Goal: Check status: Check status

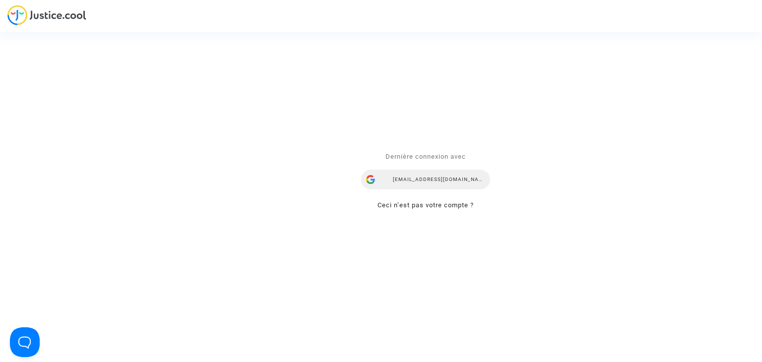
click at [437, 177] on div "[EMAIL_ADDRESS][DOMAIN_NAME]" at bounding box center [425, 180] width 129 height 20
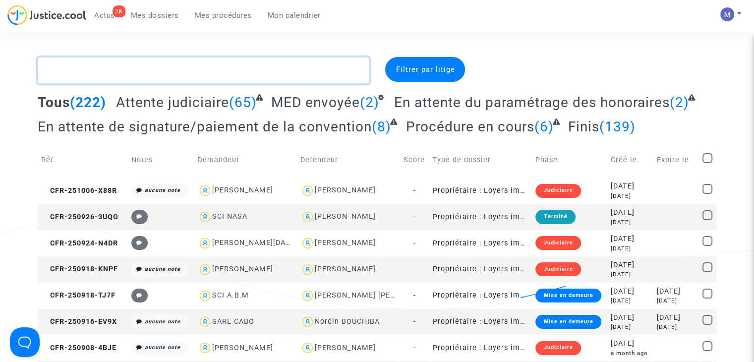
click at [167, 76] on textarea at bounding box center [204, 70] width 332 height 27
paste textarea "CFR-240704-CGFF"
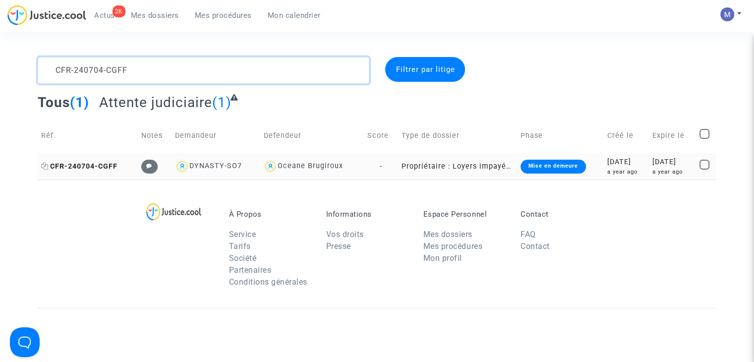
type textarea "CFR-240704-CGFF"
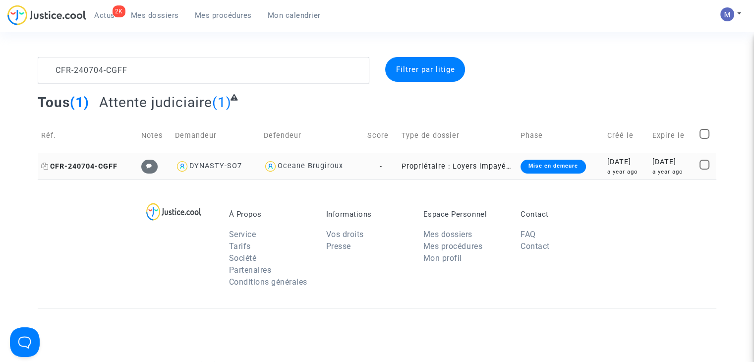
click at [72, 164] on span "CFR-240704-CGFF" at bounding box center [79, 166] width 76 height 8
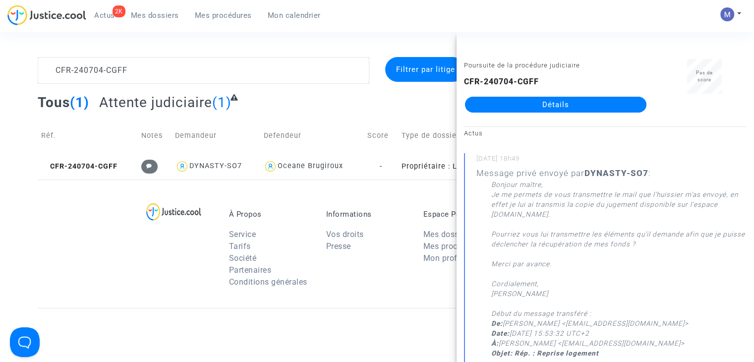
click at [539, 105] on link "Détails" at bounding box center [555, 105] width 181 height 16
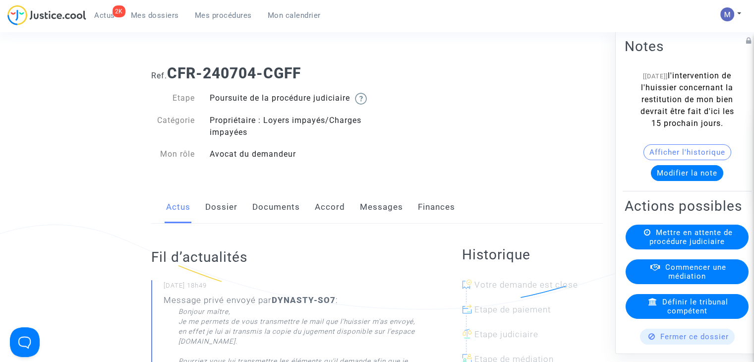
click at [676, 160] on button "Afficher l'historique" at bounding box center [688, 152] width 88 height 16
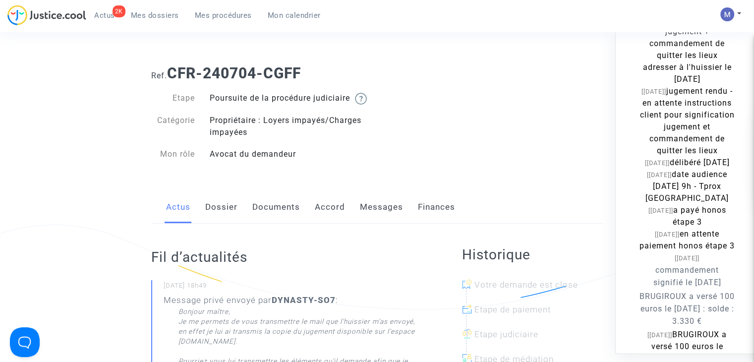
scroll to position [149, 0]
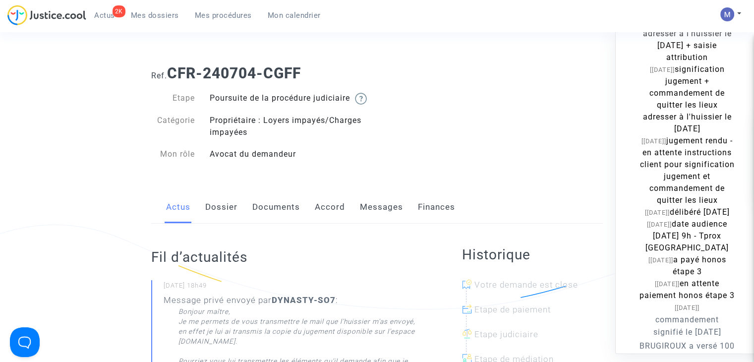
drag, startPoint x: 712, startPoint y: 176, endPoint x: 598, endPoint y: 160, distance: 115.1
click at [639, 137] on note-viewer "[[DATE]] l'intervention de l'huissier concernant la restitution de mon bien dev…" at bounding box center [687, 247] width 125 height 652
click at [361, 216] on link "Messages" at bounding box center [381, 207] width 43 height 33
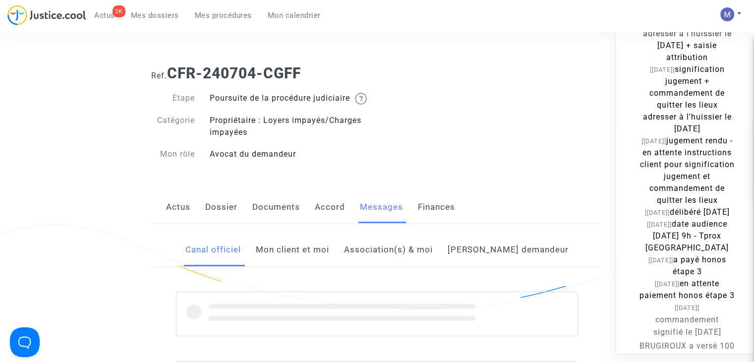
click at [328, 260] on link "Mon client et moi" at bounding box center [292, 250] width 73 height 33
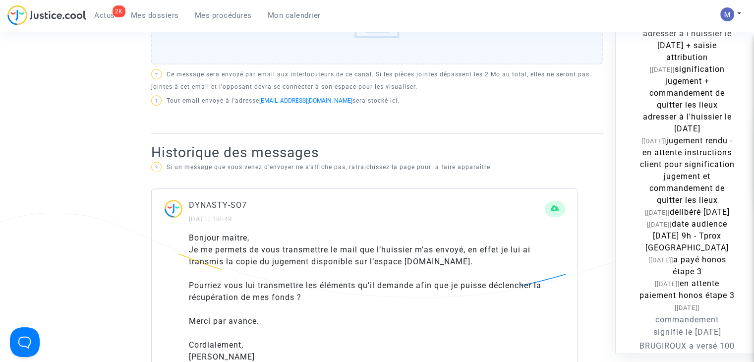
scroll to position [545, 0]
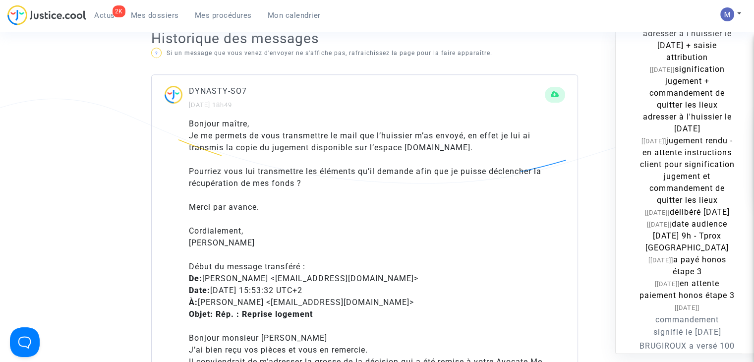
drag, startPoint x: 246, startPoint y: 255, endPoint x: 184, endPoint y: 255, distance: 61.5
click at [184, 255] on div "Bonjour maître, Je me permets de vous transmettre le mail que l’huissier m’as e…" at bounding box center [365, 287] width 426 height 338
copy div "[PERSON_NAME]"
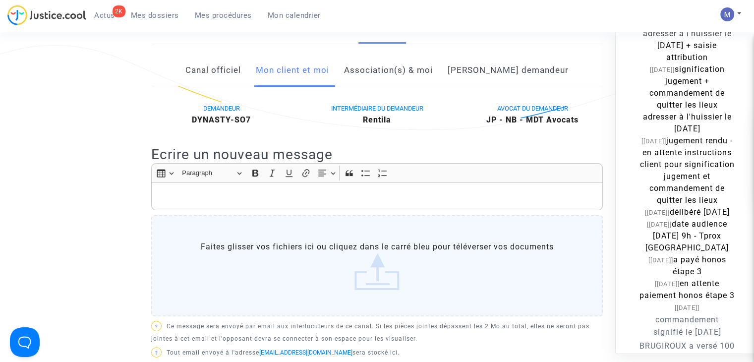
scroll to position [99, 0]
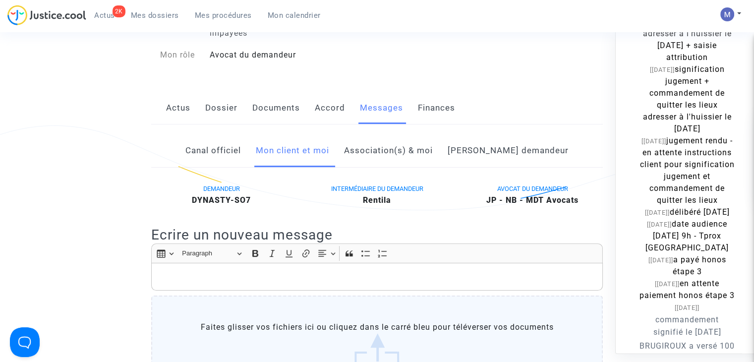
click at [216, 119] on link "Dossier" at bounding box center [221, 108] width 32 height 33
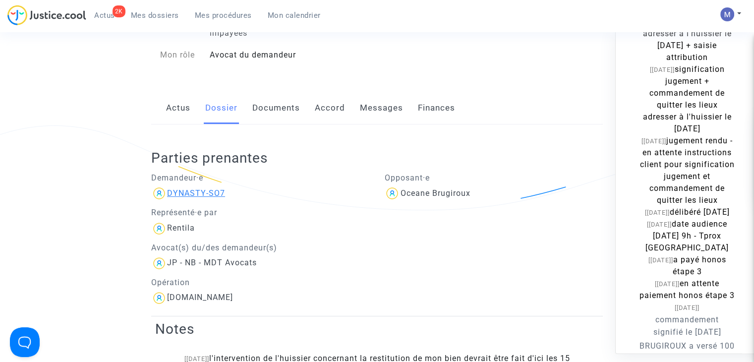
click at [207, 198] on div "DYNASTY-SO7" at bounding box center [196, 192] width 58 height 9
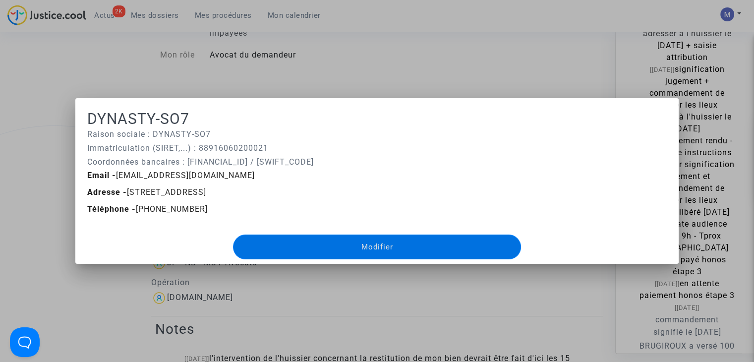
click at [427, 69] on div at bounding box center [377, 181] width 754 height 362
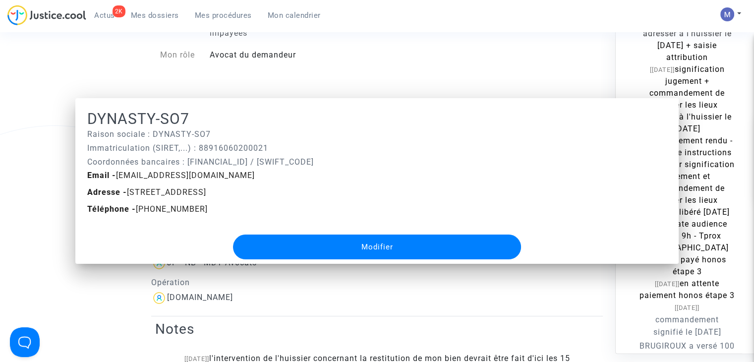
scroll to position [99, 0]
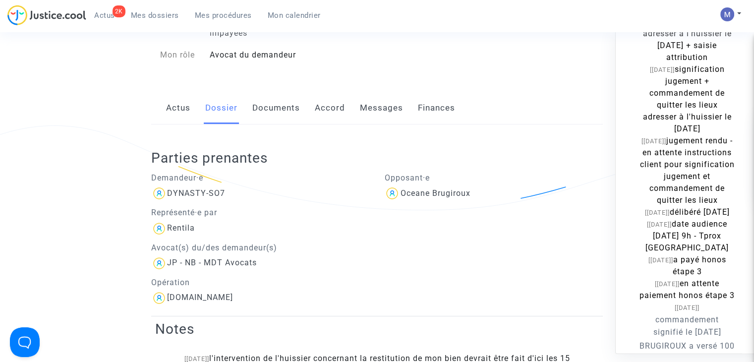
click at [382, 119] on link "Messages" at bounding box center [381, 108] width 43 height 33
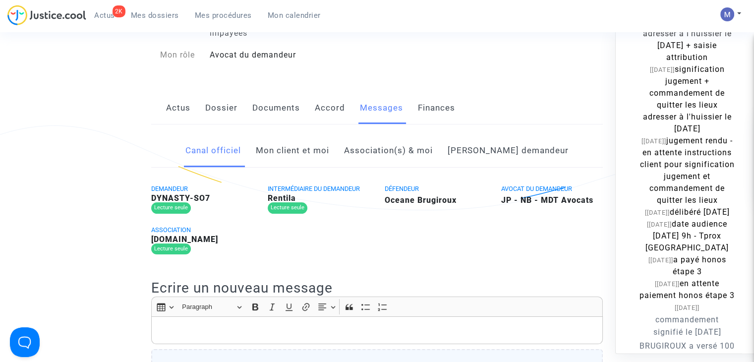
click at [326, 161] on link "Mon client et moi" at bounding box center [292, 150] width 73 height 33
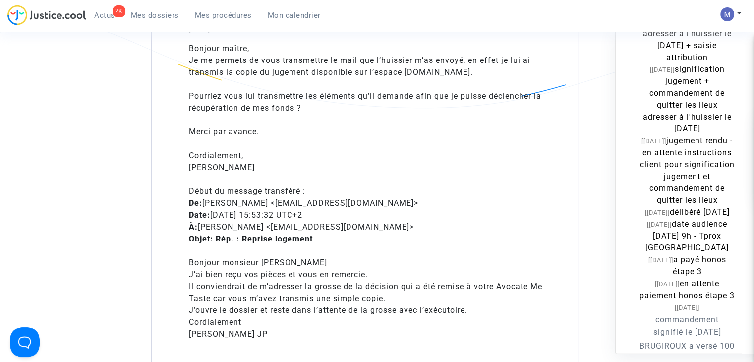
scroll to position [595, 0]
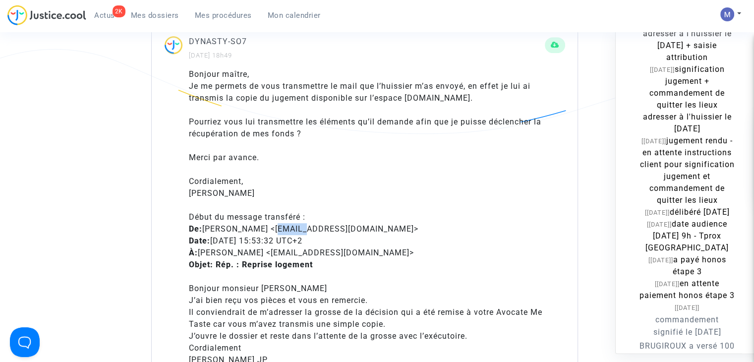
drag, startPoint x: 264, startPoint y: 239, endPoint x: 289, endPoint y: 240, distance: 24.8
click at [289, 240] on div "De: [PERSON_NAME] <[EMAIL_ADDRESS][DOMAIN_NAME]> Date: [DATE] 15:53:32 UTC+2 À:…" at bounding box center [377, 247] width 376 height 48
drag, startPoint x: 205, startPoint y: 237, endPoint x: 293, endPoint y: 242, distance: 87.9
click at [293, 242] on div "De: [PERSON_NAME] <[EMAIL_ADDRESS][DOMAIN_NAME]> Date: [DATE] 15:53:32 UTC+2 À:…" at bounding box center [377, 247] width 376 height 48
drag, startPoint x: 299, startPoint y: 241, endPoint x: 392, endPoint y: 245, distance: 92.8
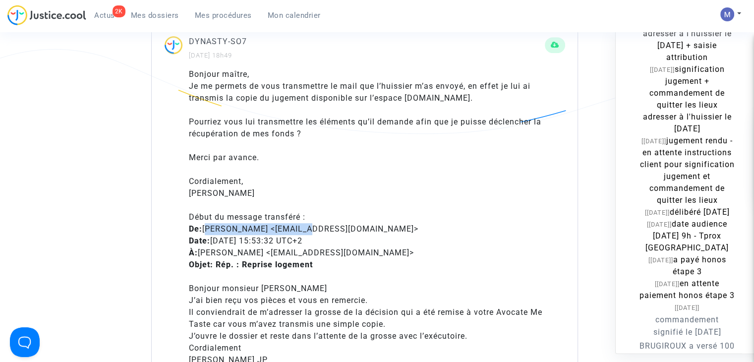
click at [389, 238] on div "De: [PERSON_NAME] <[EMAIL_ADDRESS][DOMAIN_NAME]> Date: [DATE] 15:53:32 UTC+2 À:…" at bounding box center [377, 247] width 376 height 48
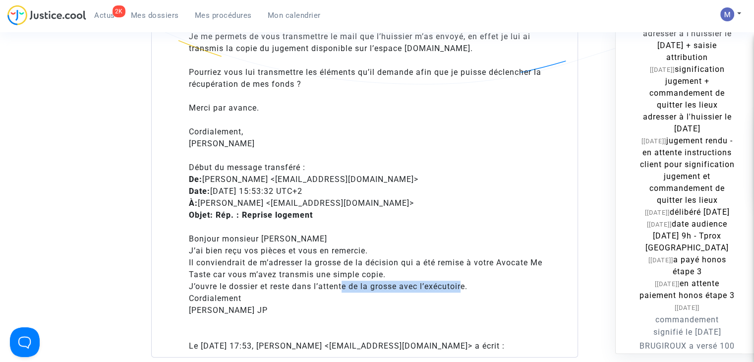
drag, startPoint x: 346, startPoint y: 297, endPoint x: 463, endPoint y: 298, distance: 117.0
click at [463, 293] on div "J’ouvre le dossier et reste dans l’attente de la grosse avec l’exécutoire." at bounding box center [377, 287] width 376 height 12
click at [412, 293] on div "J’ouvre le dossier et reste dans l’attente de la grosse avec l’exécutoire." at bounding box center [377, 287] width 376 height 12
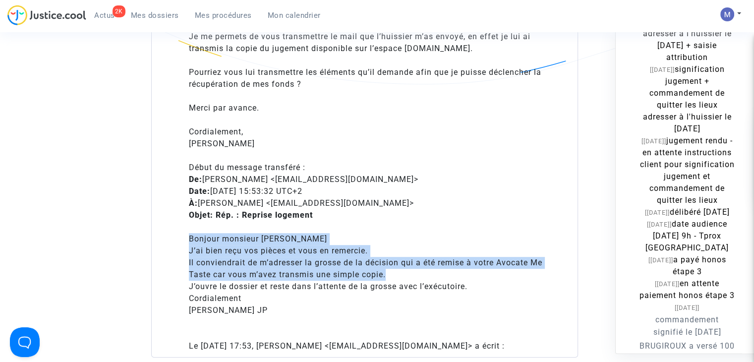
drag, startPoint x: 393, startPoint y: 287, endPoint x: 210, endPoint y: 267, distance: 183.5
click at [158, 250] on div "Bonjour maître, Je me permets de vous transmettre le mail que l’huissier m’as e…" at bounding box center [365, 188] width 426 height 338
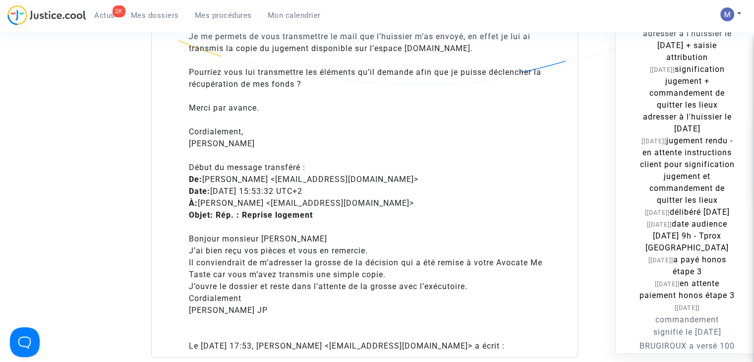
click at [254, 293] on div "J’ouvre le dossier et reste dans l’attente de la grosse avec l’exécutoire." at bounding box center [377, 287] width 376 height 12
drag, startPoint x: 242, startPoint y: 189, endPoint x: 291, endPoint y: 190, distance: 49.1
click at [292, 189] on div "De: [PERSON_NAME] <[EMAIL_ADDRESS][DOMAIN_NAME]> Date: [DATE] 15:53:32 UTC+2 À:…" at bounding box center [377, 198] width 376 height 48
drag, startPoint x: 305, startPoint y: 191, endPoint x: 380, endPoint y: 193, distance: 75.4
click at [383, 191] on div "De: [PERSON_NAME] <[EMAIL_ADDRESS][DOMAIN_NAME]> Date: [DATE] 15:53:32 UTC+2 À:…" at bounding box center [377, 198] width 376 height 48
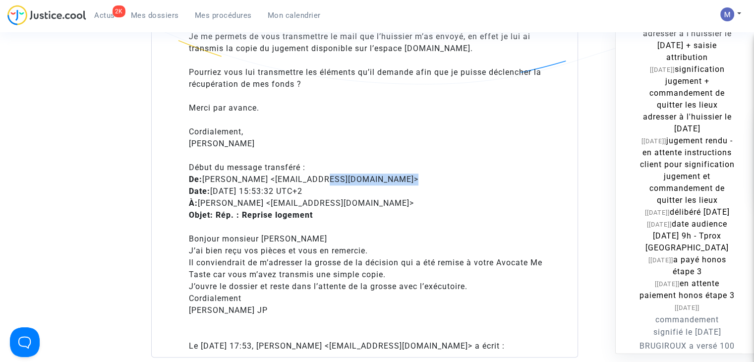
drag, startPoint x: 396, startPoint y: 191, endPoint x: 207, endPoint y: 187, distance: 188.9
click at [207, 187] on div "De: [PERSON_NAME] <[EMAIL_ADDRESS][DOMAIN_NAME]> Date: [DATE] 15:53:32 UTC+2 À:…" at bounding box center [377, 198] width 376 height 48
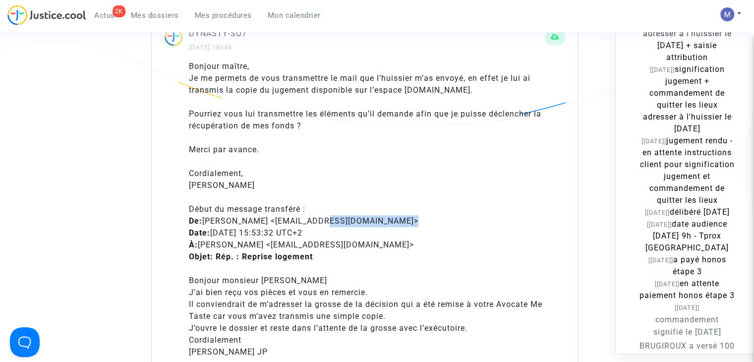
scroll to position [496, 0]
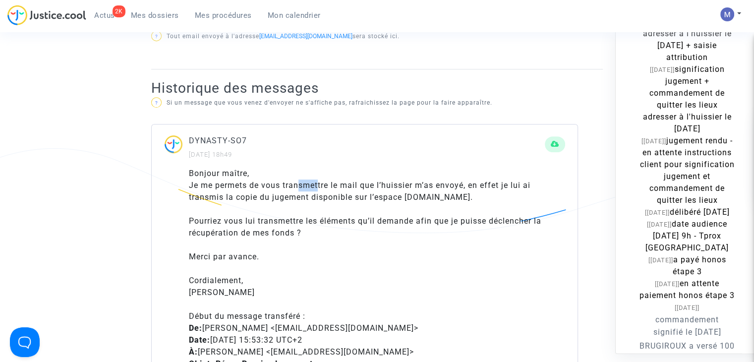
drag, startPoint x: 299, startPoint y: 196, endPoint x: 318, endPoint y: 201, distance: 19.1
click at [318, 201] on div "Je me permets de vous transmettre le mail que l’huissier m’as envoyé, en effet …" at bounding box center [377, 191] width 376 height 24
drag, startPoint x: 363, startPoint y: 196, endPoint x: 431, endPoint y: 191, distance: 68.6
click at [431, 191] on div "Je me permets de vous transmettre le mail que l’huissier m’as envoyé, en effet …" at bounding box center [377, 191] width 376 height 24
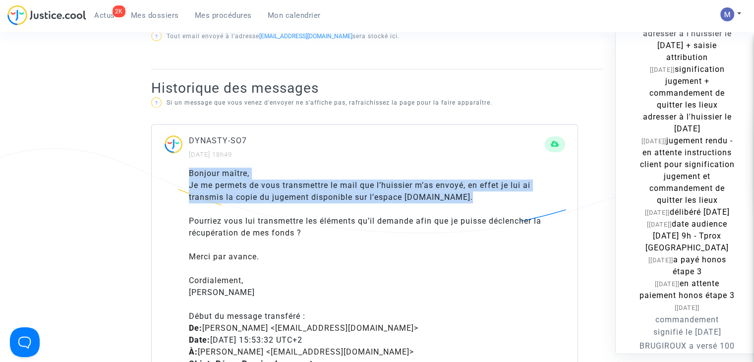
drag, startPoint x: 458, startPoint y: 211, endPoint x: 180, endPoint y: 185, distance: 278.3
click at [180, 185] on div "Bonjour maître, Je me permets de vous transmettre le mail que l’huissier m’as e…" at bounding box center [365, 337] width 426 height 338
drag, startPoint x: 268, startPoint y: 272, endPoint x: 189, endPoint y: 187, distance: 115.8
click at [189, 187] on div "Bonjour maître, Je me permets de vous transmettre le mail que l’huissier m’as e…" at bounding box center [377, 334] width 376 height 333
click at [200, 187] on div "Bonjour maître, Je me permets de vous transmettre le mail que l’huissier m’as e…" at bounding box center [377, 334] width 376 height 333
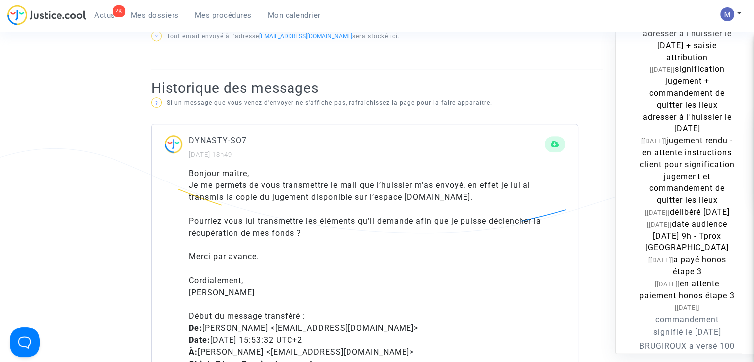
drag, startPoint x: 188, startPoint y: 185, endPoint x: 259, endPoint y: 304, distance: 137.8
click at [259, 304] on div "Bonjour maître, Je me permets de vous transmettre le mail que l’huissier m’as e…" at bounding box center [377, 334] width 376 height 333
click at [271, 313] on div "Début du message transféré :" at bounding box center [377, 310] width 376 height 24
drag, startPoint x: 262, startPoint y: 302, endPoint x: 182, endPoint y: 183, distance: 142.6
click at [182, 183] on div "Bonjour maître, Je me permets de vous transmettre le mail que l’huissier m’as e…" at bounding box center [365, 337] width 426 height 338
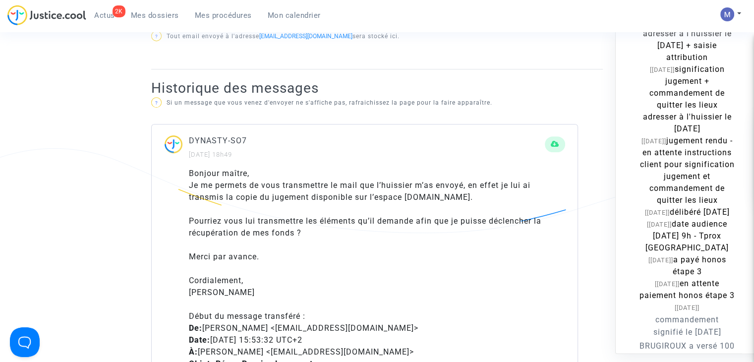
click at [202, 190] on div "Je me permets de vous transmettre le mail que l’huissier m’as envoyé, en effet …" at bounding box center [377, 191] width 376 height 24
drag, startPoint x: 190, startPoint y: 185, endPoint x: 270, endPoint y: 301, distance: 140.8
click at [270, 301] on div "Bonjour maître, Je me permets de vous transmettre le mail que l’huissier m’as e…" at bounding box center [377, 334] width 376 height 333
click at [279, 298] on div "[PERSON_NAME]" at bounding box center [377, 293] width 376 height 12
drag, startPoint x: 232, startPoint y: 297, endPoint x: 181, endPoint y: 185, distance: 122.5
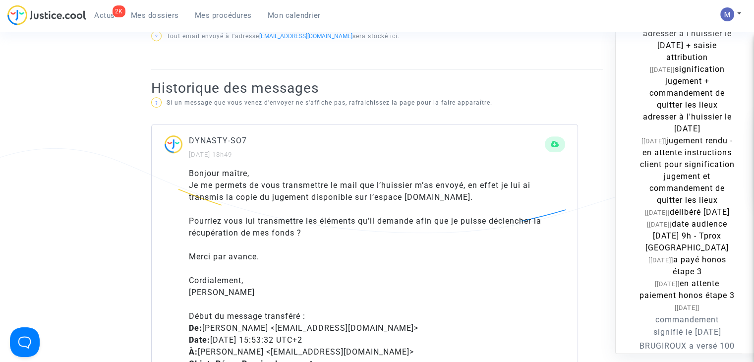
click at [181, 185] on div "Bonjour maître, Je me permets de vous transmettre le mail que l’huissier m’as e…" at bounding box center [365, 337] width 426 height 338
click at [202, 192] on div "Je me permets de vous transmettre le mail que l’huissier m’as envoyé, en effet …" at bounding box center [377, 191] width 376 height 24
drag, startPoint x: 187, startPoint y: 185, endPoint x: 263, endPoint y: 307, distance: 142.9
click at [263, 307] on div "Bonjour maître, Je me permets de vous transmettre le mail que l’huissier m’as e…" at bounding box center [365, 337] width 426 height 338
click at [143, 14] on span "Mes dossiers" at bounding box center [155, 15] width 48 height 9
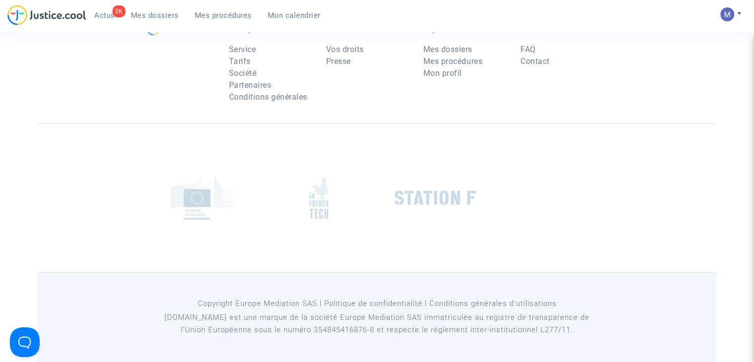
scroll to position [47, 0]
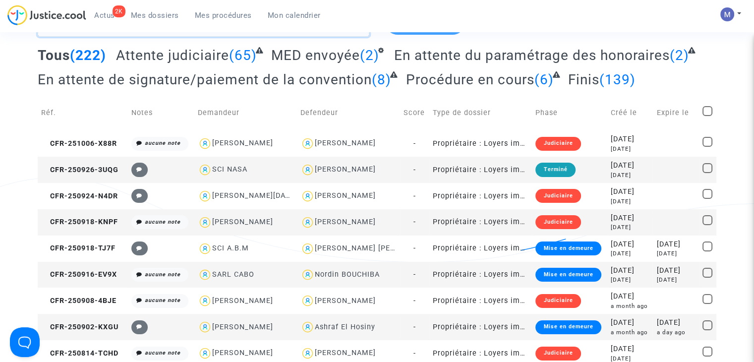
click at [123, 37] on textarea at bounding box center [204, 23] width 332 height 27
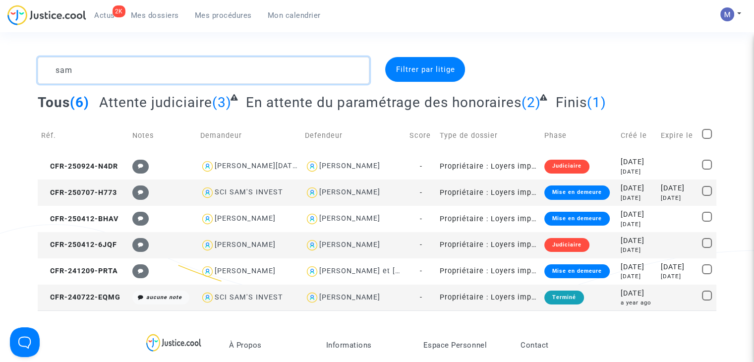
type textarea "sam"
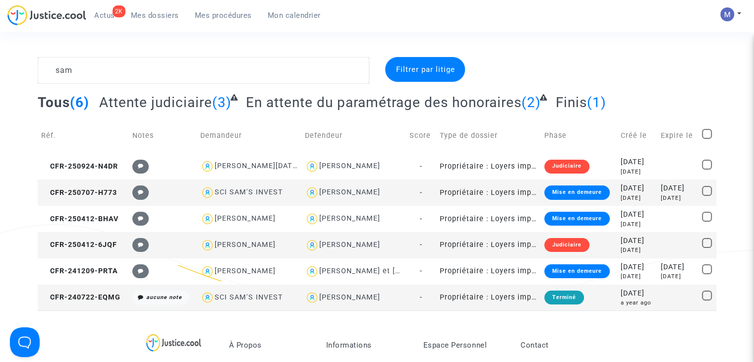
click at [73, 290] on td "CFR-240722-EQMG" at bounding box center [83, 298] width 91 height 26
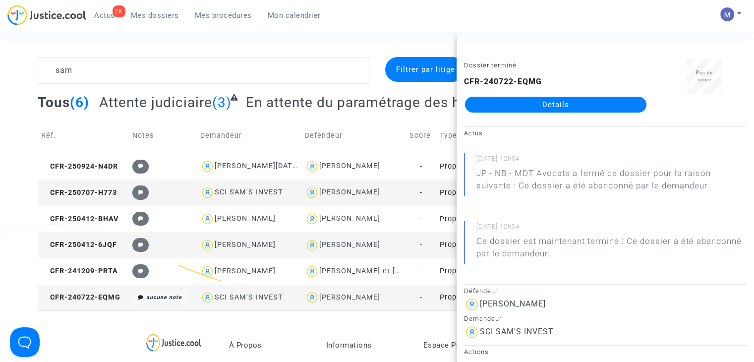
click at [508, 108] on link "Détails" at bounding box center [555, 105] width 181 height 16
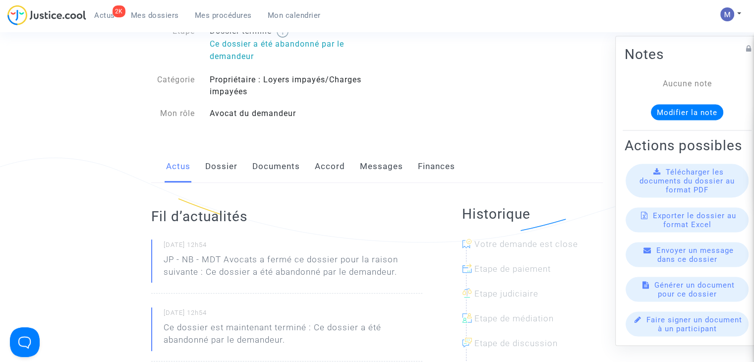
scroll to position [198, 0]
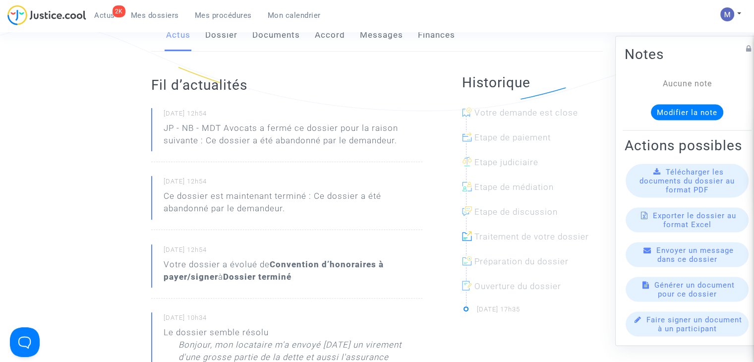
drag, startPoint x: 259, startPoint y: 144, endPoint x: 385, endPoint y: 147, distance: 126.0
click at [385, 147] on div "JP - NB - MDT Avocats a fermé ce dossier pour la raison suivante : Ce dossier a…" at bounding box center [293, 134] width 259 height 25
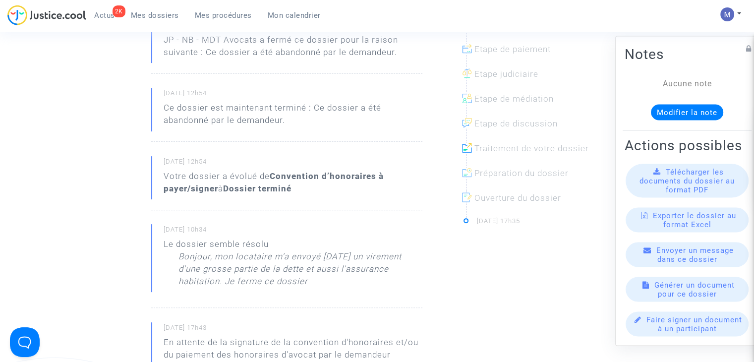
scroll to position [297, 0]
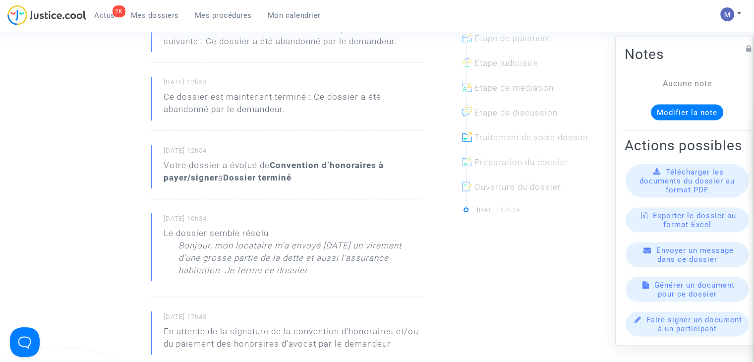
drag, startPoint x: 280, startPoint y: 248, endPoint x: 379, endPoint y: 255, distance: 99.4
click at [379, 255] on p "Bonjour, mon locataire m'a envoyé [DATE] un virement d'une grosse partie de la …" at bounding box center [300, 260] width 244 height 42
click at [293, 257] on p "Bonjour, mon locataire m'a envoyé [DATE] un virement d'une grosse partie de la …" at bounding box center [300, 260] width 244 height 42
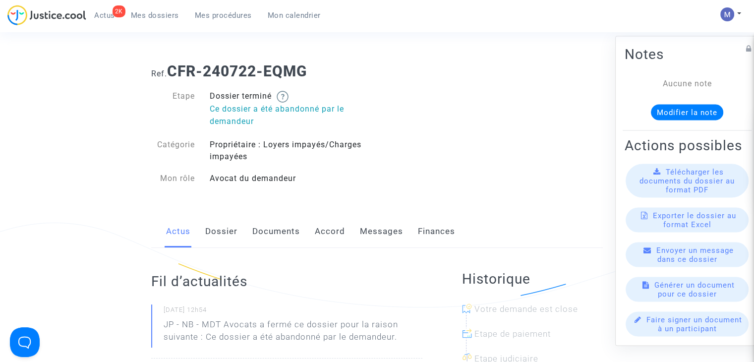
scroll to position [0, 0]
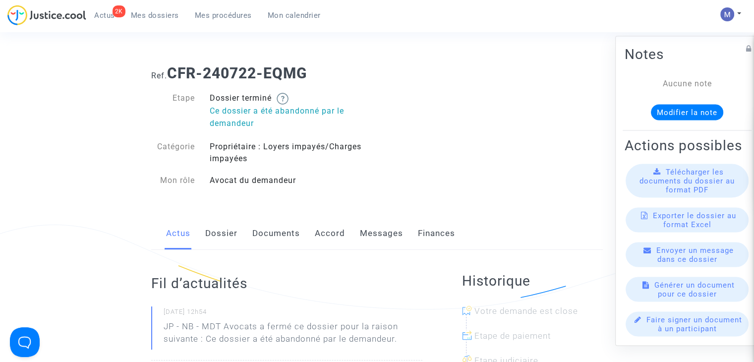
click at [220, 236] on link "Dossier" at bounding box center [221, 233] width 32 height 33
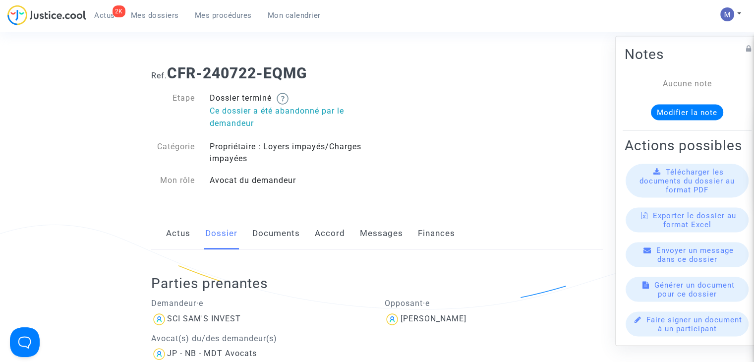
click at [161, 14] on span "Mes dossiers" at bounding box center [155, 15] width 48 height 9
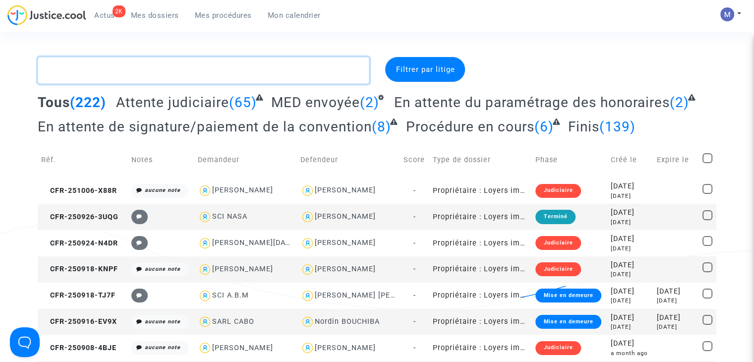
click at [107, 68] on textarea at bounding box center [204, 70] width 332 height 27
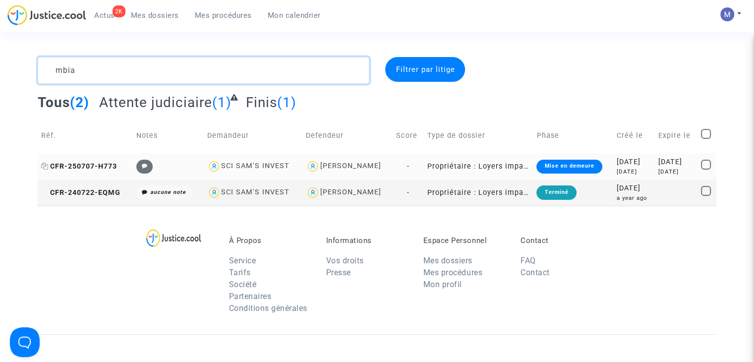
type textarea "mbia"
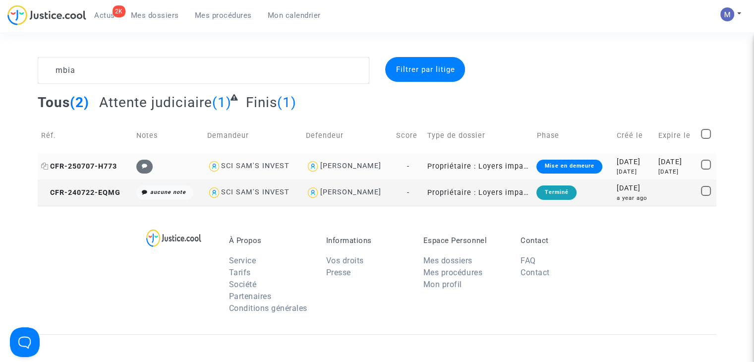
click at [88, 165] on span "CFR-250707-H773" at bounding box center [79, 166] width 76 height 8
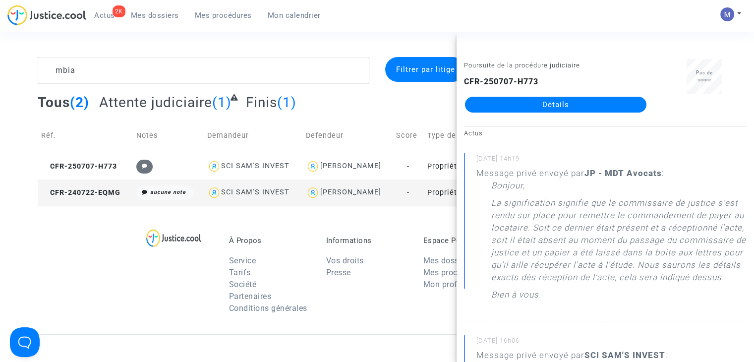
click at [533, 104] on link "Détails" at bounding box center [555, 105] width 181 height 16
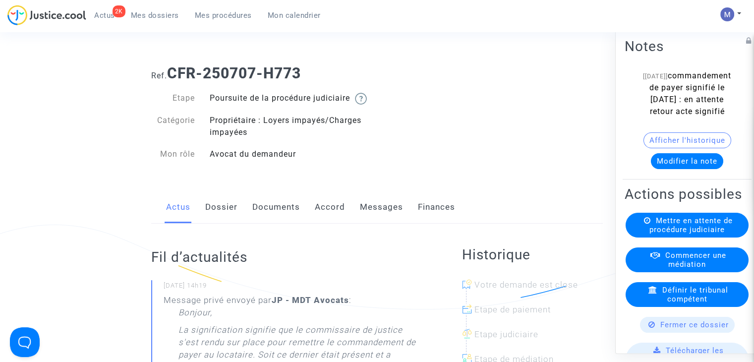
drag, startPoint x: 675, startPoint y: 124, endPoint x: 720, endPoint y: 123, distance: 44.6
click at [720, 116] on span "commandement de payer signifié le [DATE] : en attente retour acte signifié" at bounding box center [690, 93] width 82 height 45
click at [141, 14] on span "Mes dossiers" at bounding box center [155, 15] width 48 height 9
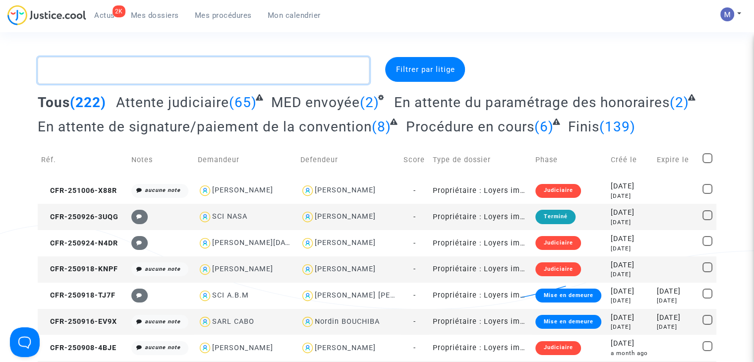
click at [163, 74] on textarea at bounding box center [204, 70] width 332 height 27
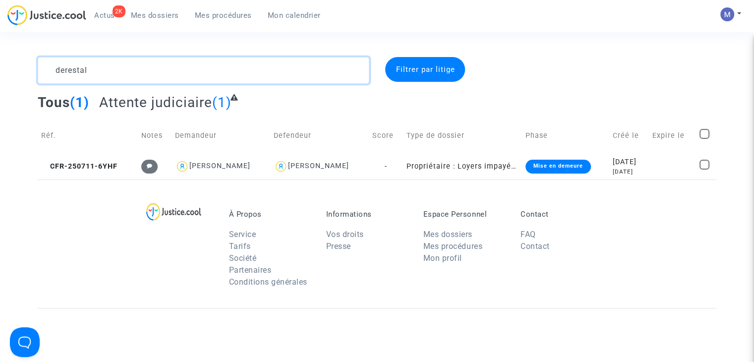
drag, startPoint x: 58, startPoint y: 67, endPoint x: 31, endPoint y: 69, distance: 26.4
click at [26, 69] on div "derestal Filtrer par litige Tous (1) Attente judiciaire (1) Réf. Notes Demandeu…" at bounding box center [377, 118] width 754 height 122
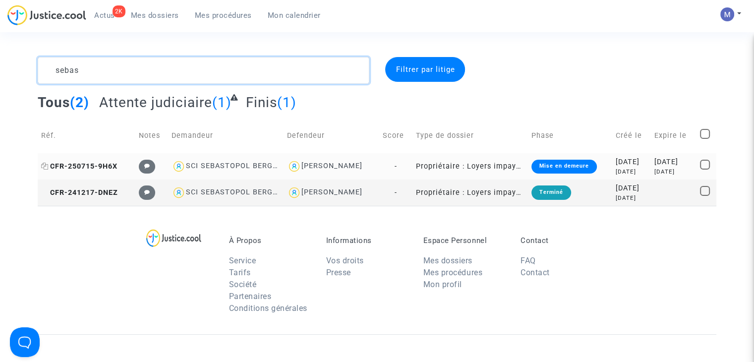
type textarea "sebas"
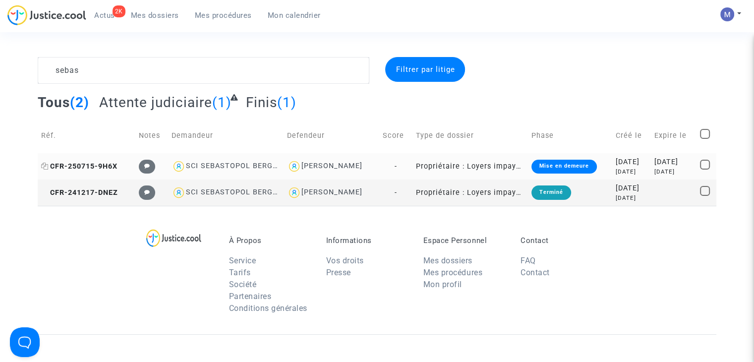
click at [94, 164] on span "CFR-250715-9H6X" at bounding box center [79, 166] width 76 height 8
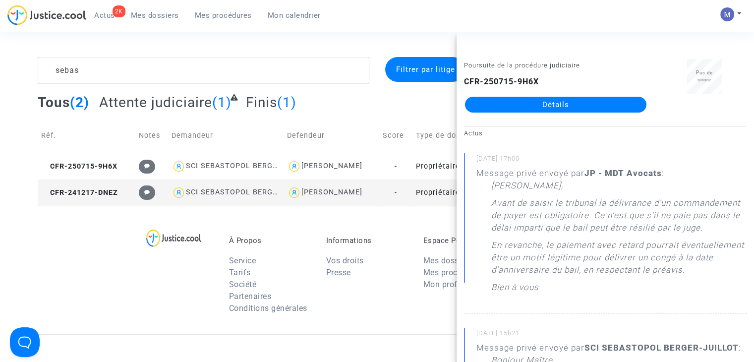
click at [540, 100] on link "Détails" at bounding box center [555, 105] width 181 height 16
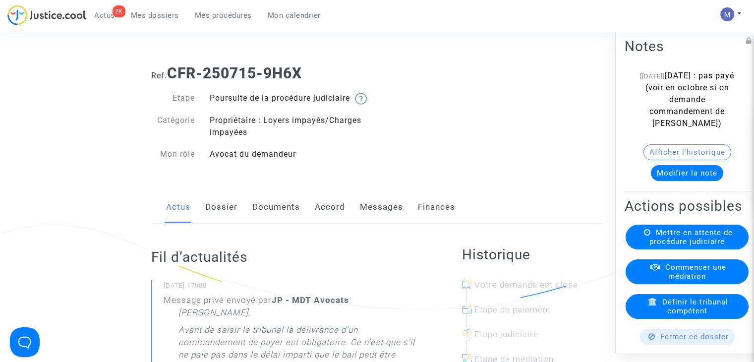
drag, startPoint x: 150, startPoint y: 16, endPoint x: 138, endPoint y: 1, distance: 18.4
click at [150, 15] on span "Mes dossiers" at bounding box center [155, 15] width 48 height 9
